Goal: Task Accomplishment & Management: Manage account settings

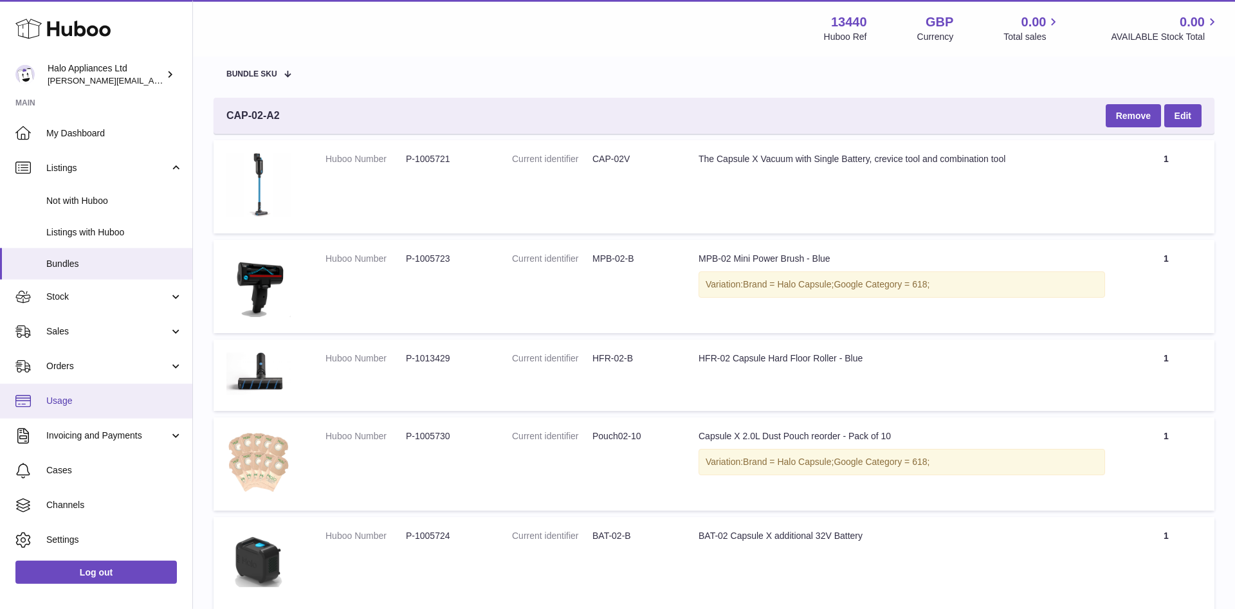
scroll to position [35, 0]
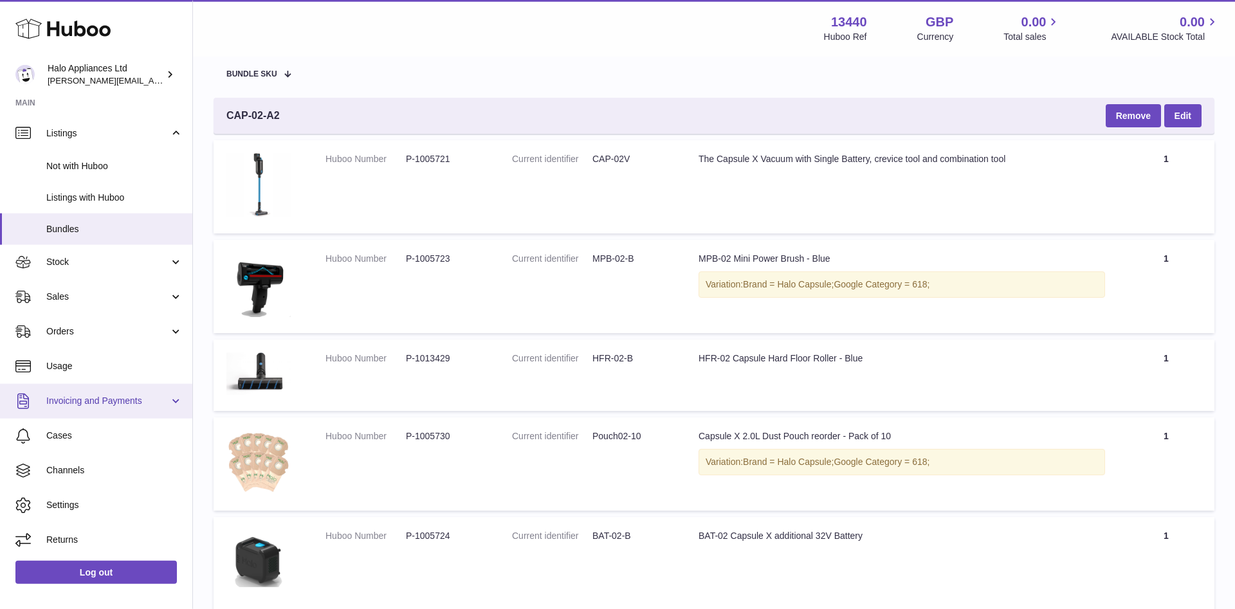
click at [94, 402] on span "Invoicing and Payments" at bounding box center [107, 401] width 123 height 12
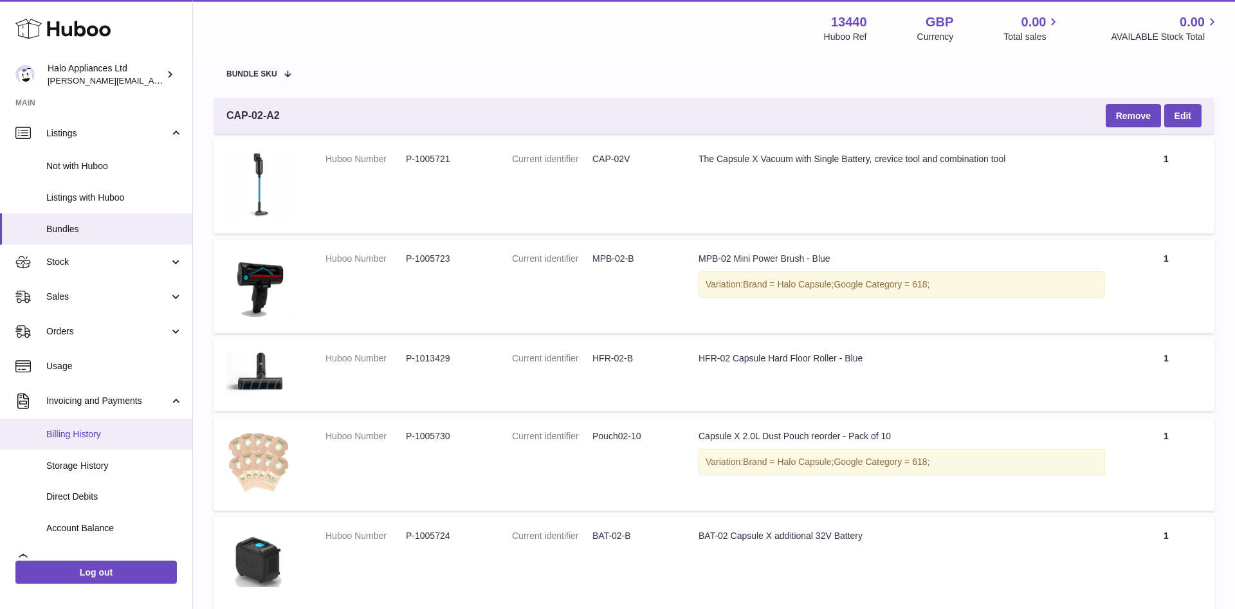
click at [77, 428] on link "Billing History" at bounding box center [96, 435] width 192 height 32
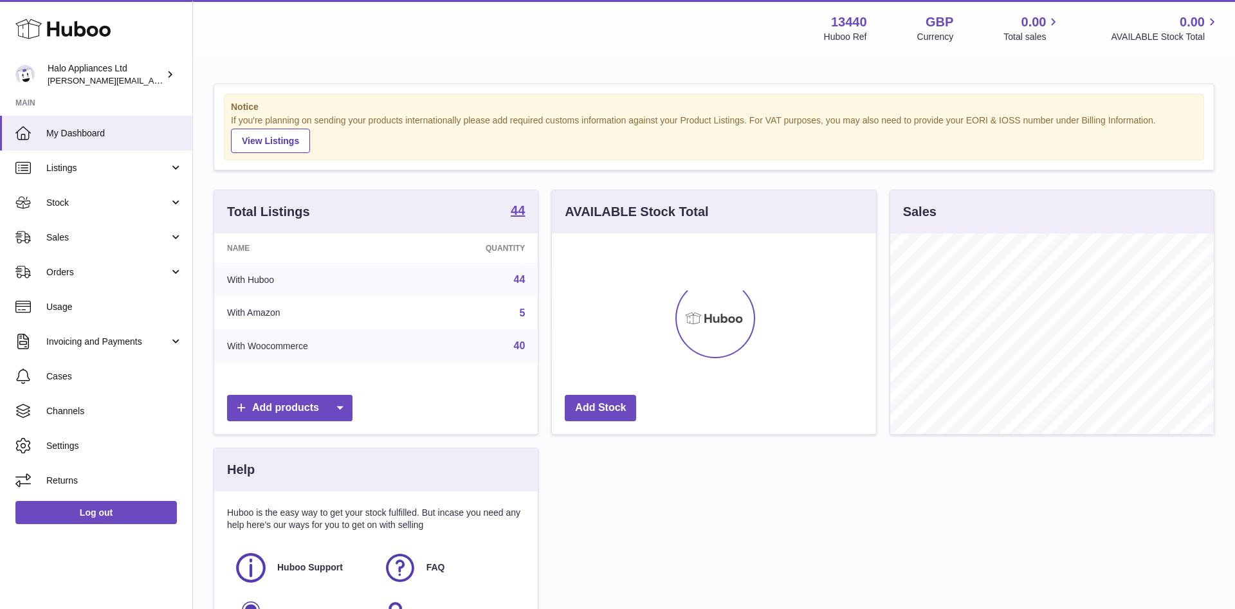
scroll to position [201, 323]
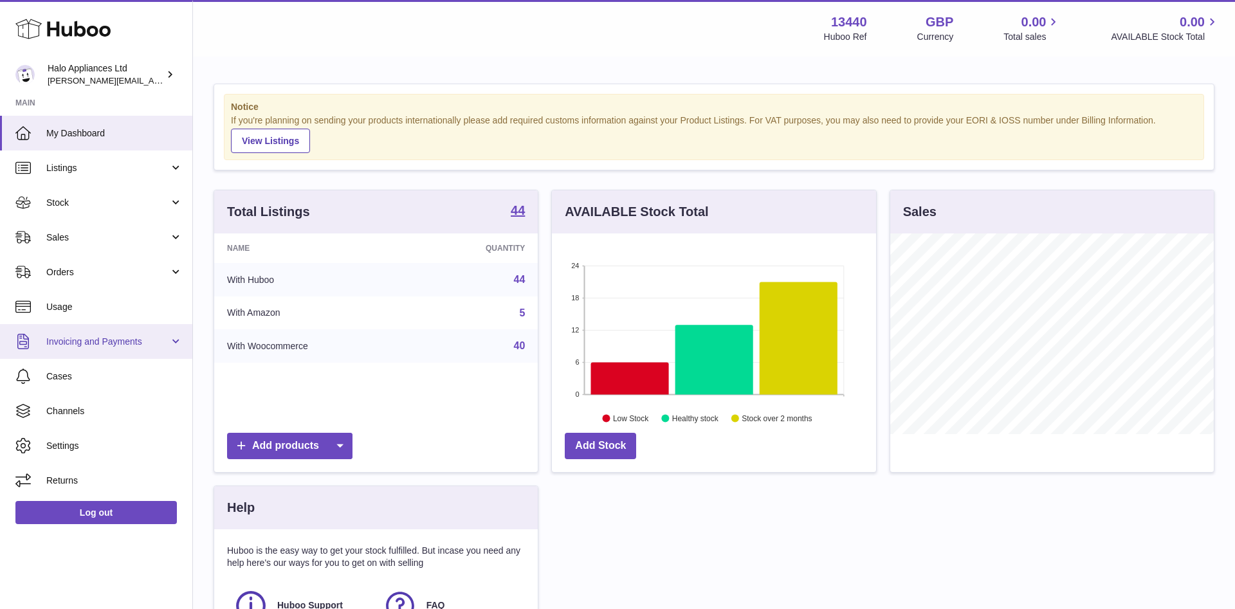
click at [87, 355] on link "Invoicing and Payments" at bounding box center [96, 341] width 192 height 35
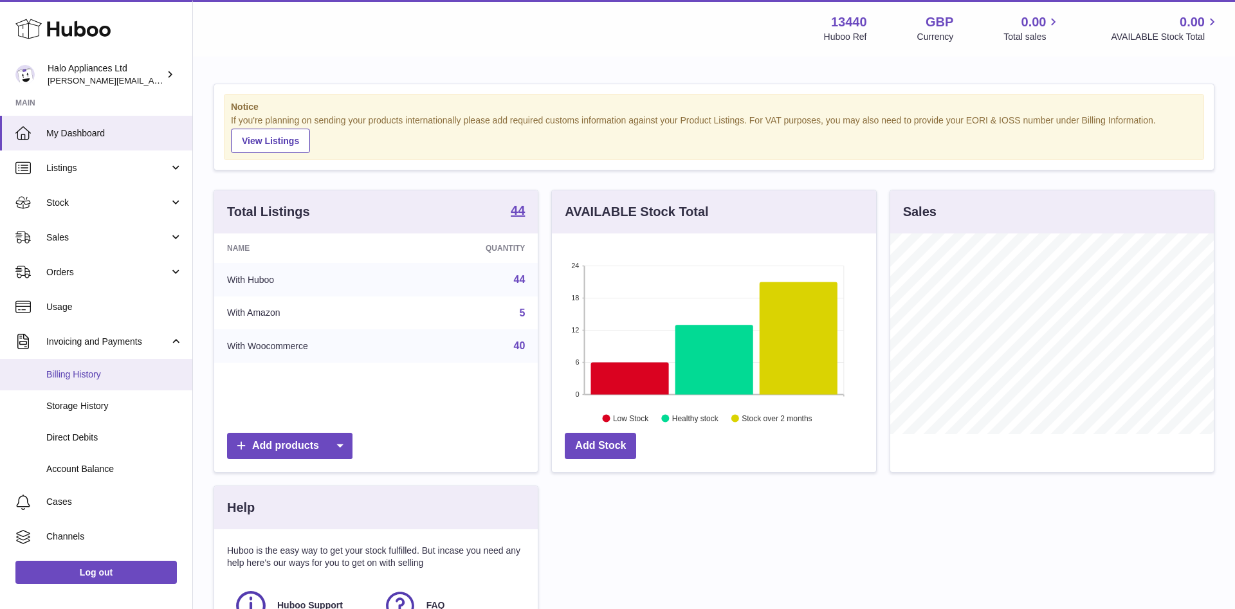
click at [82, 370] on span "Billing History" at bounding box center [114, 375] width 136 height 12
